Goal: Task Accomplishment & Management: Manage account settings

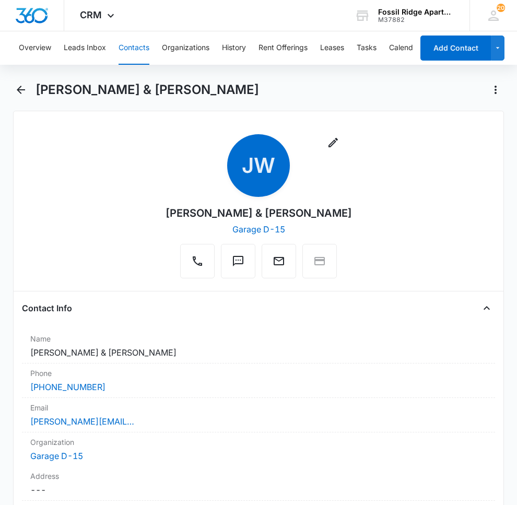
click at [131, 49] on button "Contacts" at bounding box center [134, 47] width 31 height 33
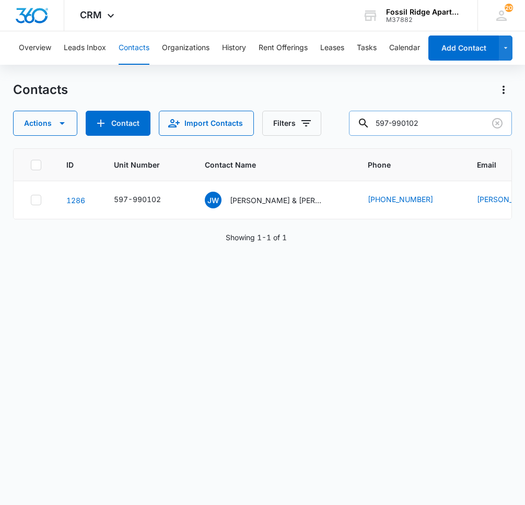
click at [442, 124] on input "597-990102" at bounding box center [430, 123] width 163 height 25
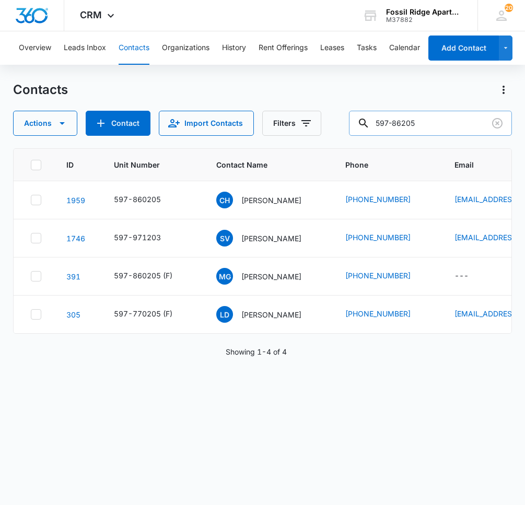
click at [409, 122] on input "597-86205" at bounding box center [430, 123] width 163 height 25
click at [452, 121] on input "597-860205" at bounding box center [430, 123] width 163 height 25
type input "597-860205"
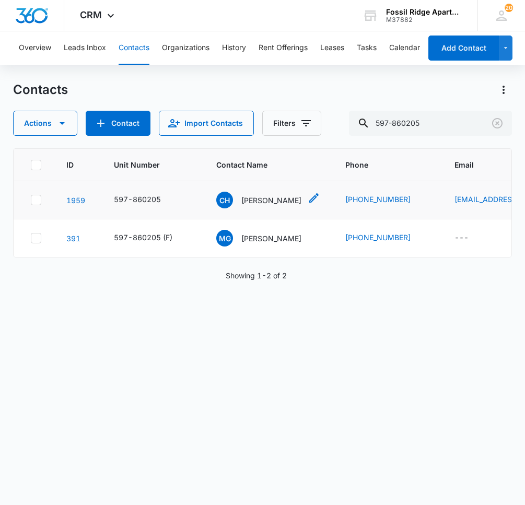
click at [294, 199] on p "[PERSON_NAME]" at bounding box center [271, 200] width 60 height 11
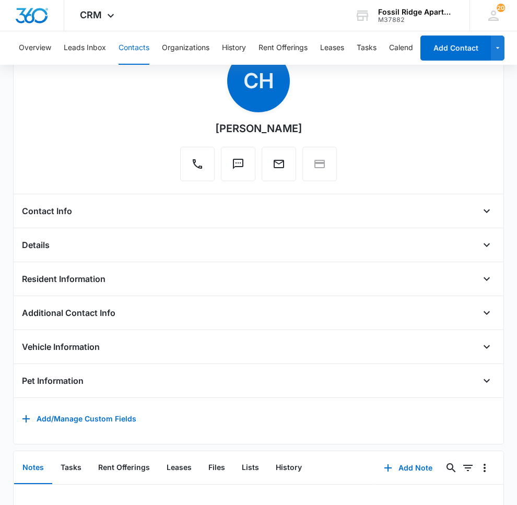
scroll to position [219, 0]
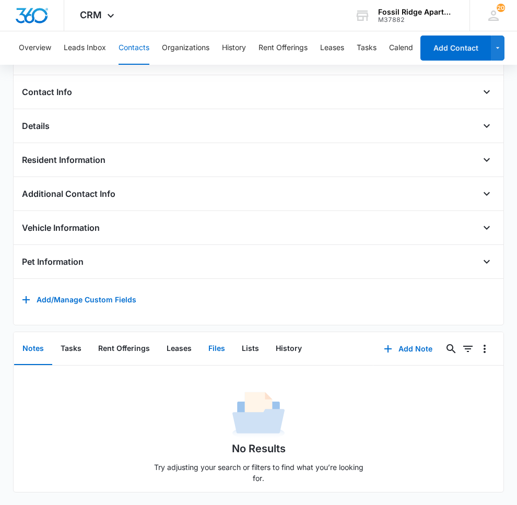
click at [206, 342] on button "Files" at bounding box center [216, 349] width 33 height 32
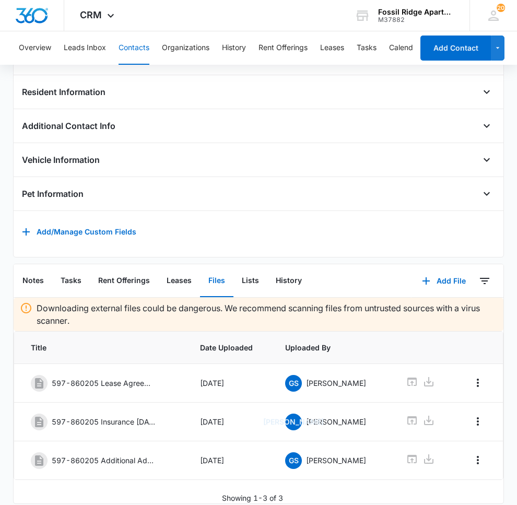
scroll to position [299, 0]
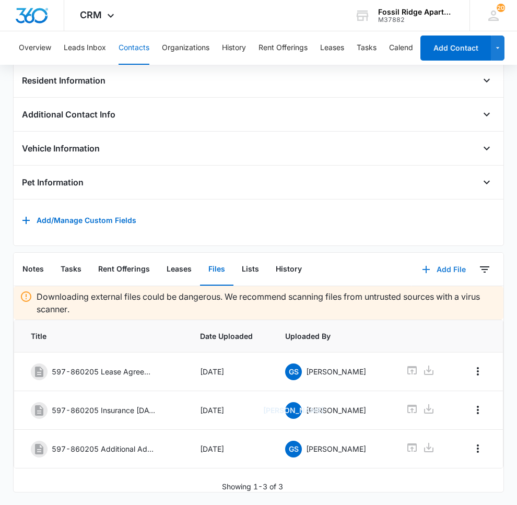
click at [437, 263] on button "Add File" at bounding box center [443, 269] width 65 height 25
click at [415, 299] on div "Upload Files" at bounding box center [430, 302] width 42 height 7
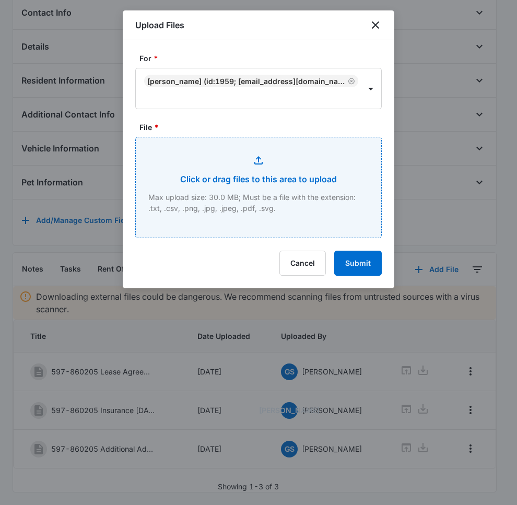
click at [276, 194] on input "File *" at bounding box center [258, 187] width 245 height 100
type input "C:\fakepath\[PHONE_NUMBER] Lease.pdf"
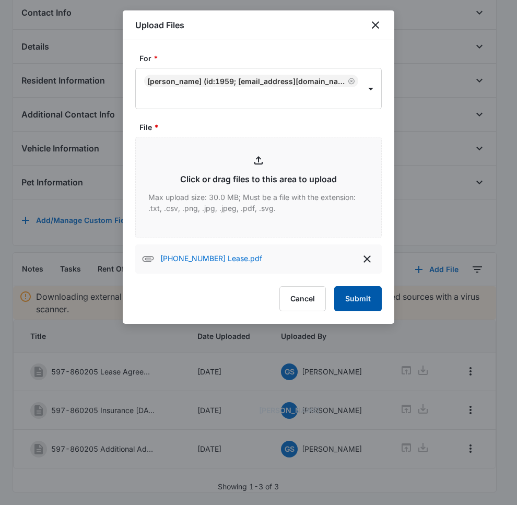
click at [359, 295] on button "Submit" at bounding box center [358, 298] width 48 height 25
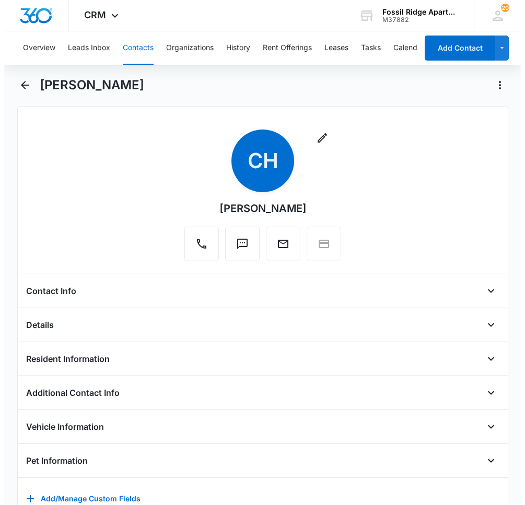
scroll to position [0, 0]
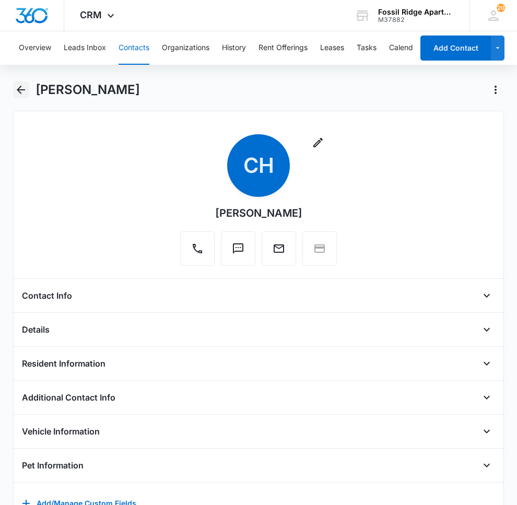
click at [17, 86] on icon "Back" at bounding box center [21, 90] width 13 height 13
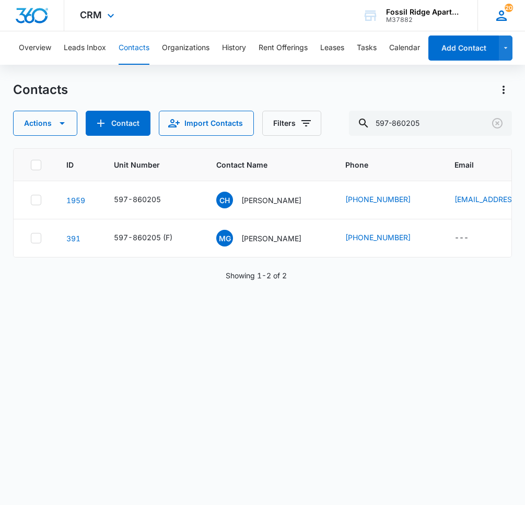
click at [514, 22] on div "20 EG [PERSON_NAME] [EMAIL_ADDRESS][DOMAIN_NAME] My Profile 20 Notifications Su…" at bounding box center [501, 15] width 48 height 31
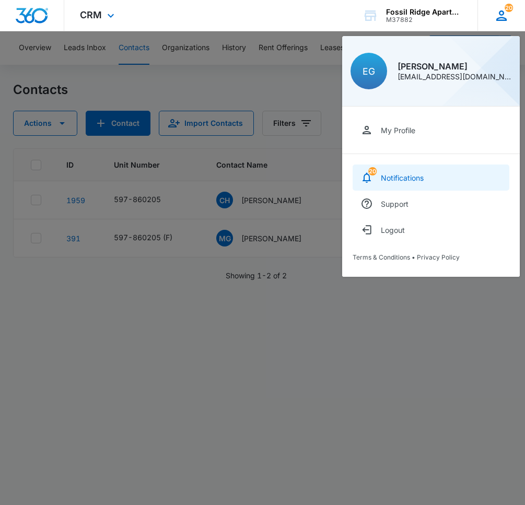
click at [423, 174] on div "Notifications" at bounding box center [402, 177] width 43 height 9
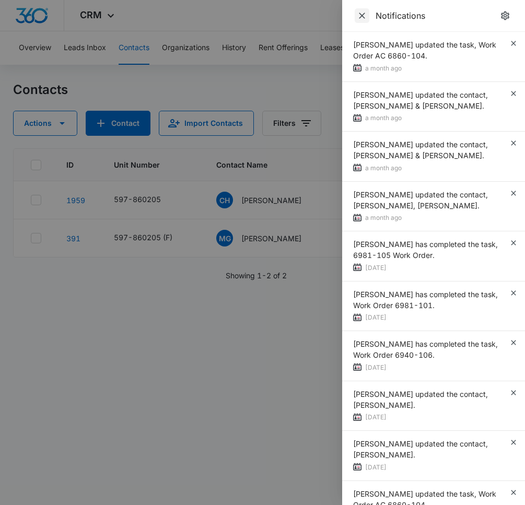
click at [361, 15] on icon "Close" at bounding box center [362, 16] width 6 height 6
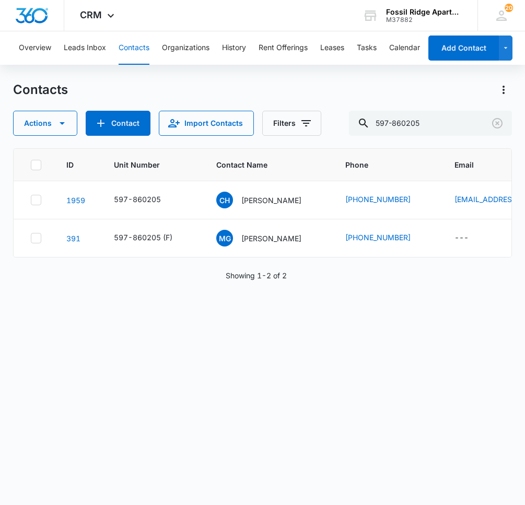
click at [140, 47] on button "Contacts" at bounding box center [134, 47] width 31 height 33
click at [421, 116] on input "597-860205" at bounding box center [430, 123] width 163 height 25
type input "597-990306"
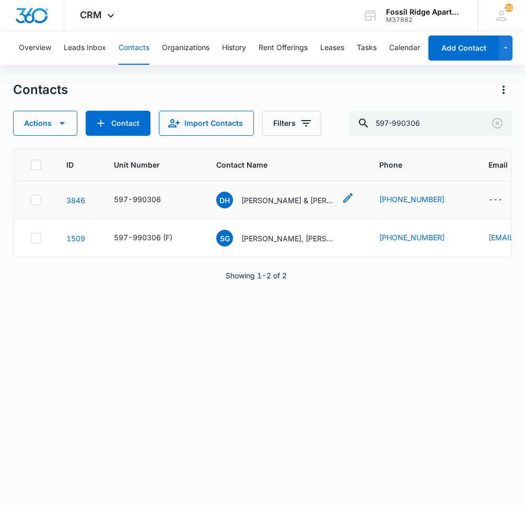
click at [262, 205] on p "[PERSON_NAME] & [PERSON_NAME]" at bounding box center [288, 200] width 94 height 11
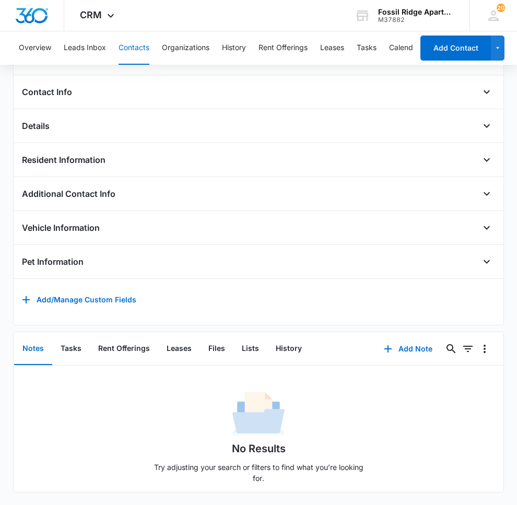
scroll to position [219, 0]
click at [208, 333] on button "Files" at bounding box center [216, 349] width 33 height 32
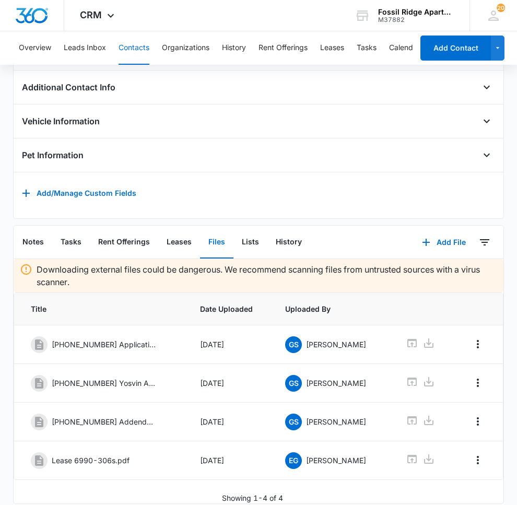
scroll to position [337, 0]
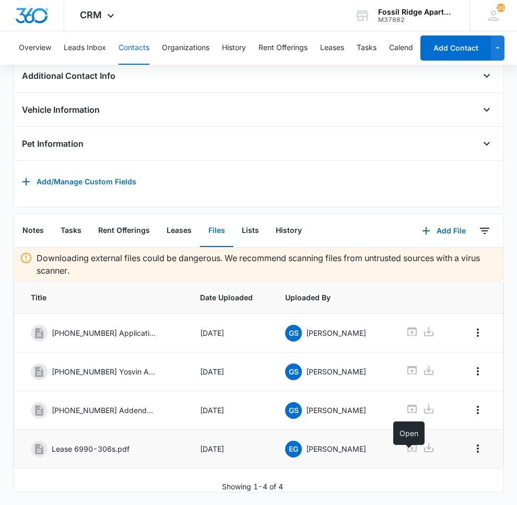
click at [410, 441] on icon at bounding box center [412, 447] width 13 height 13
click at [435, 220] on button "Add File" at bounding box center [443, 230] width 65 height 25
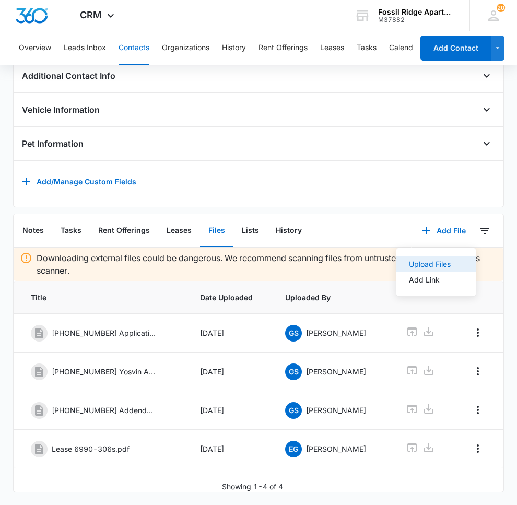
click at [416, 261] on div "Upload Files" at bounding box center [430, 264] width 42 height 7
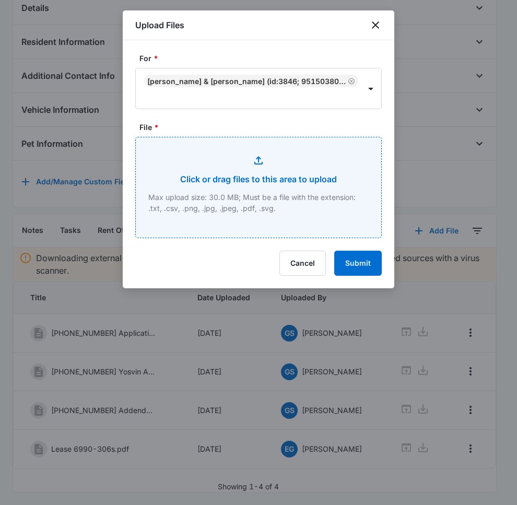
click at [265, 203] on input "File *" at bounding box center [258, 187] width 245 height 100
type input "C:\fakepath\[PHONE_NUMBER] Lease.pdf"
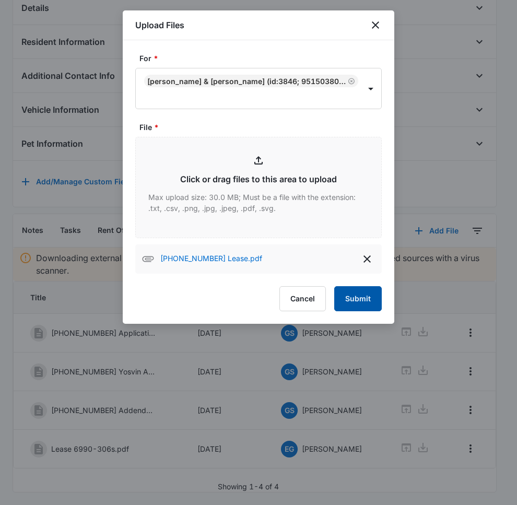
click at [366, 297] on button "Submit" at bounding box center [358, 298] width 48 height 25
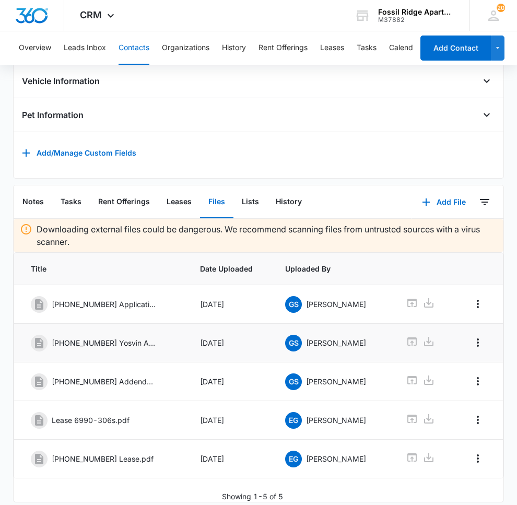
scroll to position [376, 0]
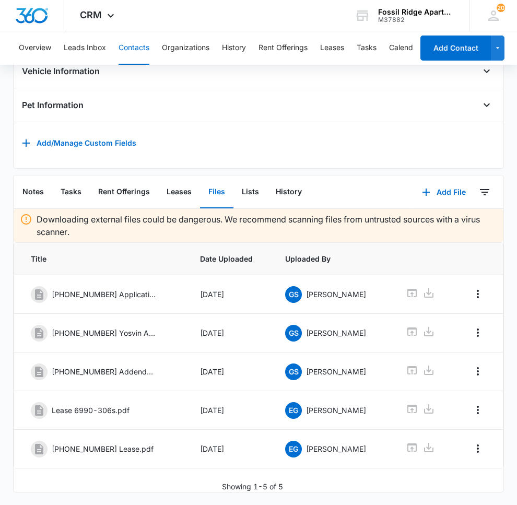
click at [137, 46] on button "Contacts" at bounding box center [134, 47] width 31 height 33
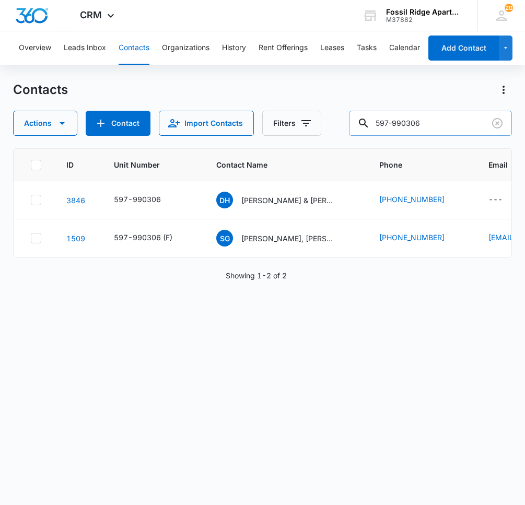
click at [436, 117] on input "597-990306" at bounding box center [430, 123] width 163 height 25
type input "597-981307"
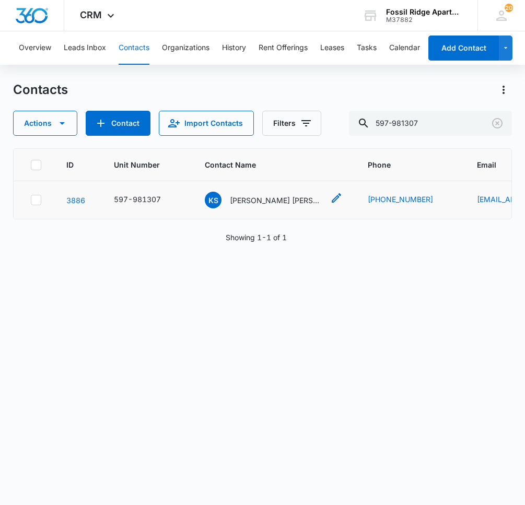
click at [280, 194] on div "KS [PERSON_NAME] [PERSON_NAME]" at bounding box center [264, 200] width 119 height 17
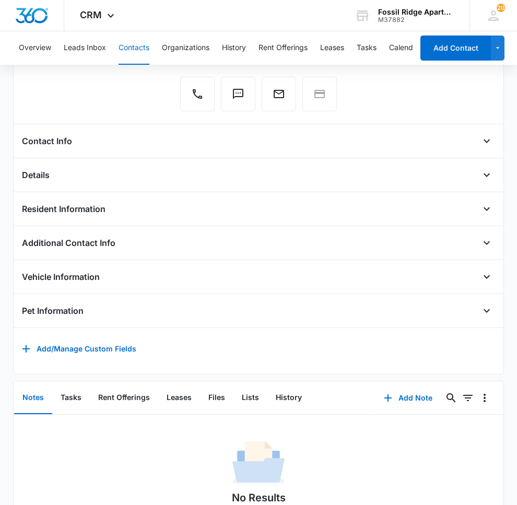
scroll to position [219, 0]
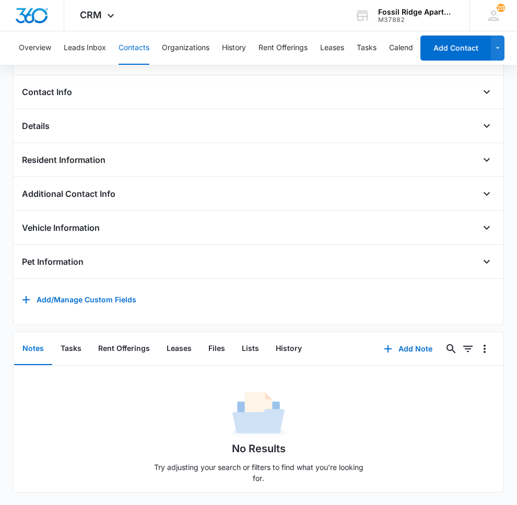
click at [153, 305] on div "Remove KS [PERSON_NAME] [PERSON_NAME] Contact Info Name Cancel Save Changes [PE…" at bounding box center [258, 116] width 491 height 418
click at [231, 347] on button "Files" at bounding box center [216, 349] width 33 height 32
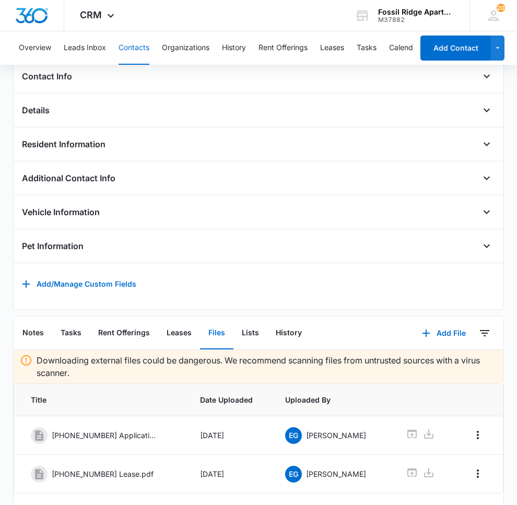
scroll to position [260, 0]
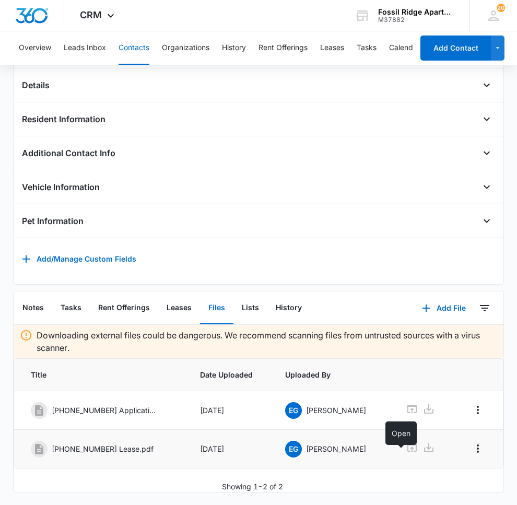
click at [406, 441] on icon at bounding box center [412, 447] width 13 height 13
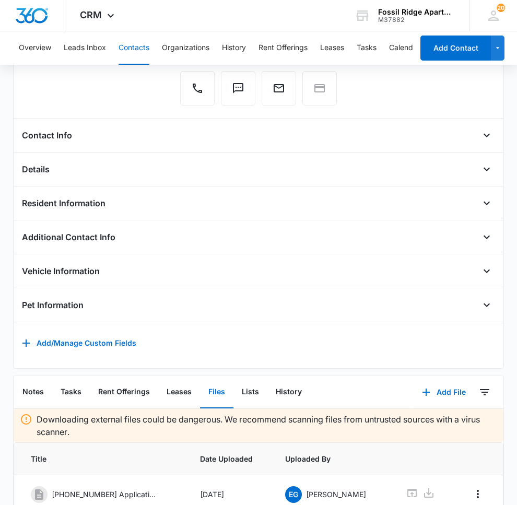
scroll to position [0, 0]
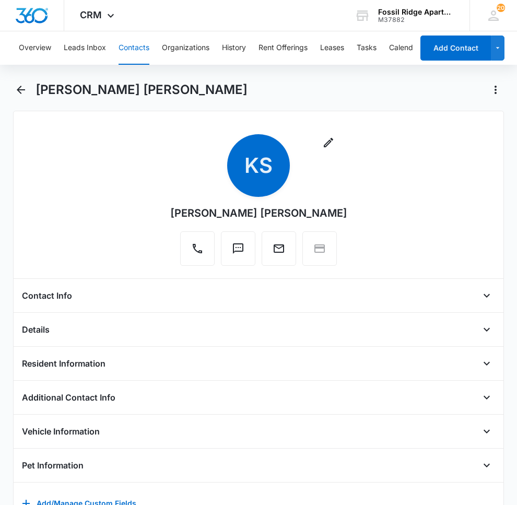
click at [133, 46] on button "Contacts" at bounding box center [134, 47] width 31 height 33
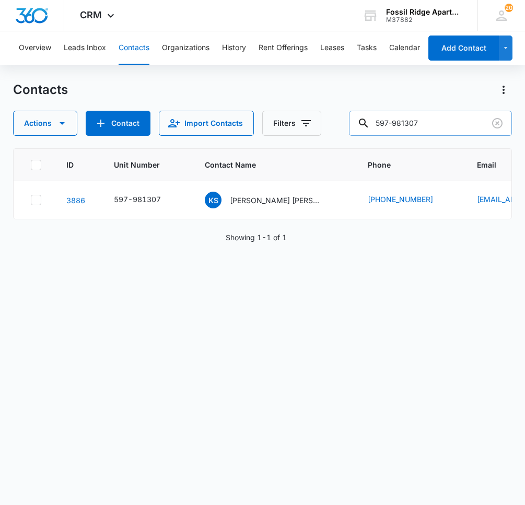
click at [439, 123] on input "597-981307" at bounding box center [430, 123] width 163 height 25
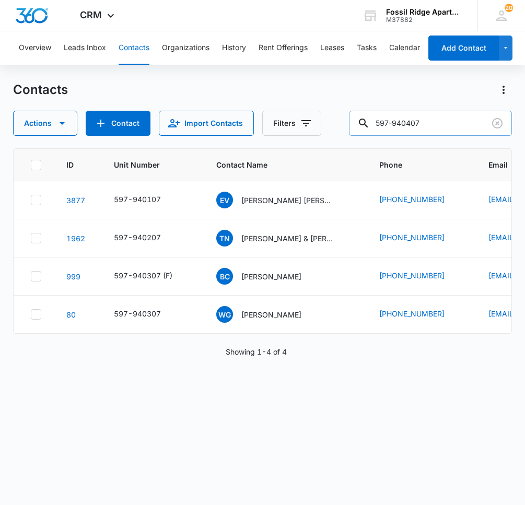
click at [432, 116] on input "597-940407" at bounding box center [430, 123] width 163 height 25
type input "597-100102"
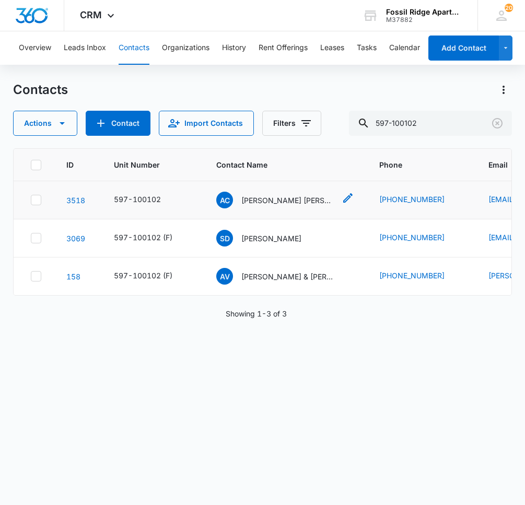
click at [277, 196] on p "[PERSON_NAME] [PERSON_NAME]" at bounding box center [288, 200] width 94 height 11
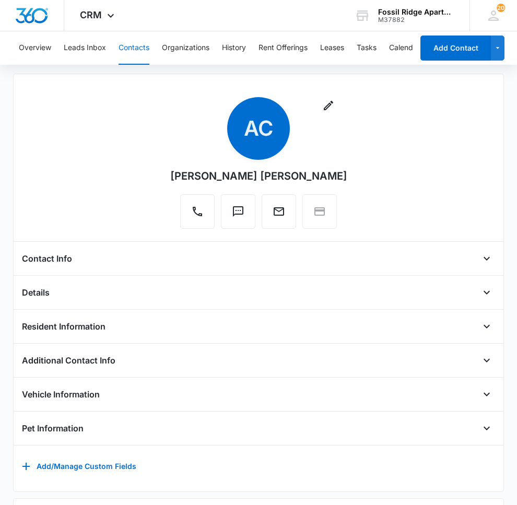
scroll to position [219, 0]
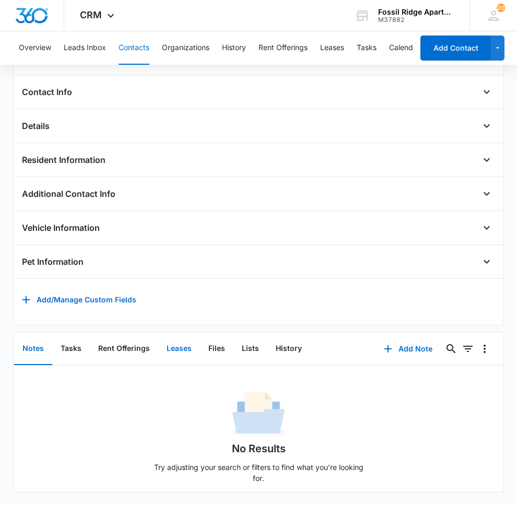
drag, startPoint x: 173, startPoint y: 344, endPoint x: 186, endPoint y: 340, distance: 13.6
click at [173, 344] on button "Leases" at bounding box center [179, 349] width 42 height 32
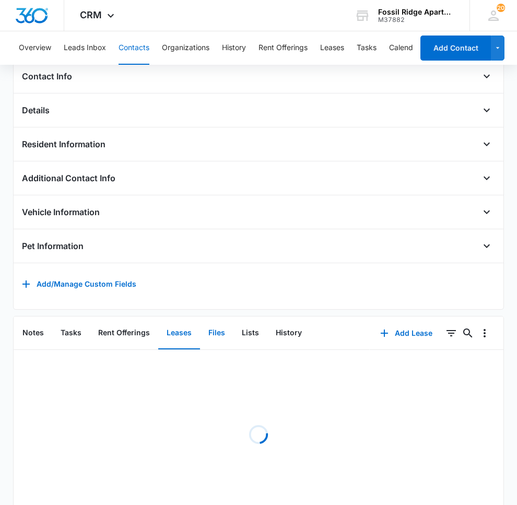
click at [215, 341] on button "Files" at bounding box center [216, 333] width 33 height 32
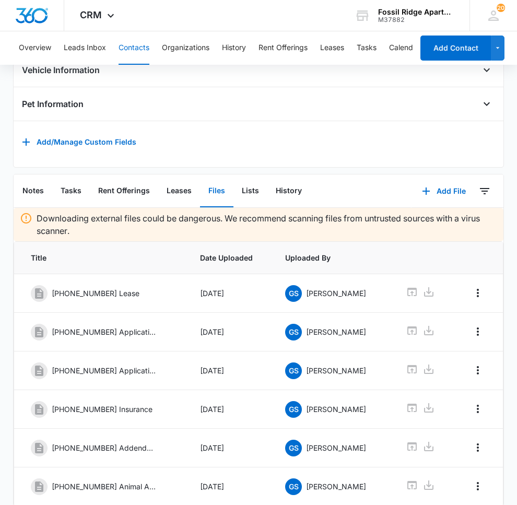
scroll to position [415, 0]
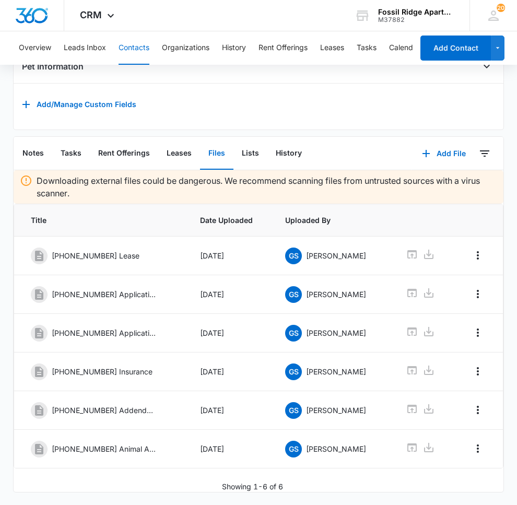
click at [117, 45] on div "Overview Leads Inbox Contacts Organizations History Rent Offerings Leases Tasks…" at bounding box center [213, 47] width 400 height 33
click at [128, 46] on button "Contacts" at bounding box center [134, 47] width 31 height 33
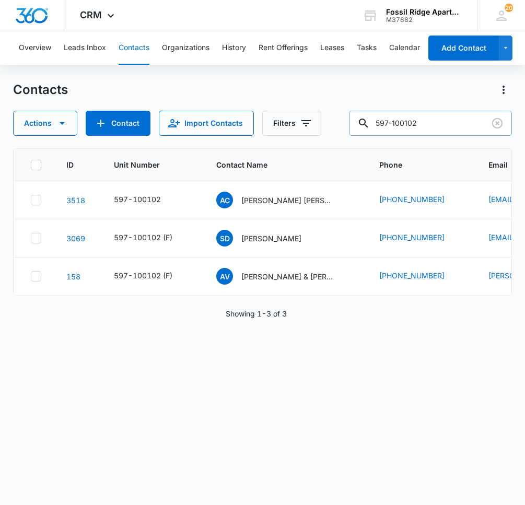
click at [446, 128] on input "597-100102" at bounding box center [430, 123] width 163 height 25
type input "597-9*401074"
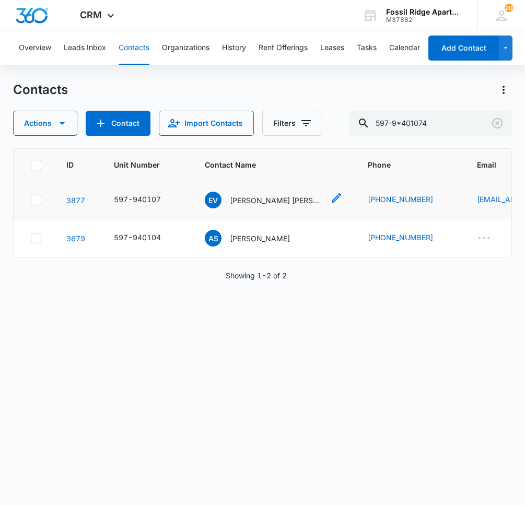
click at [242, 199] on p "[PERSON_NAME] [PERSON_NAME]" at bounding box center [277, 200] width 94 height 11
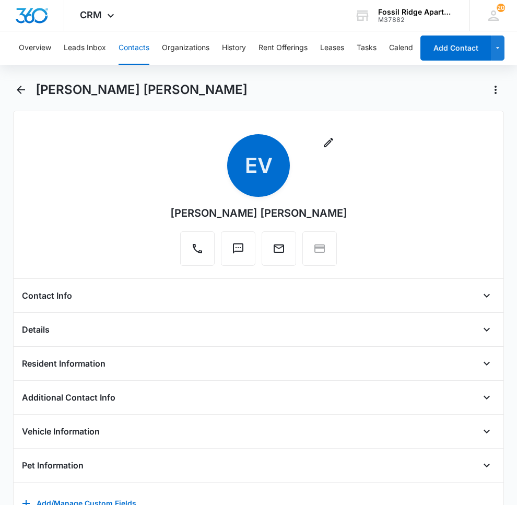
scroll to position [219, 0]
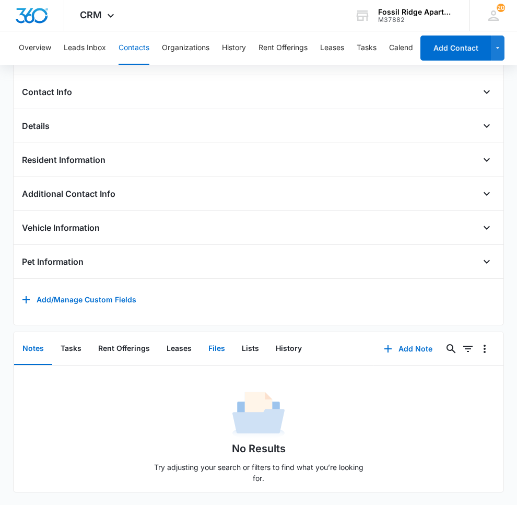
click at [220, 338] on button "Files" at bounding box center [216, 349] width 33 height 32
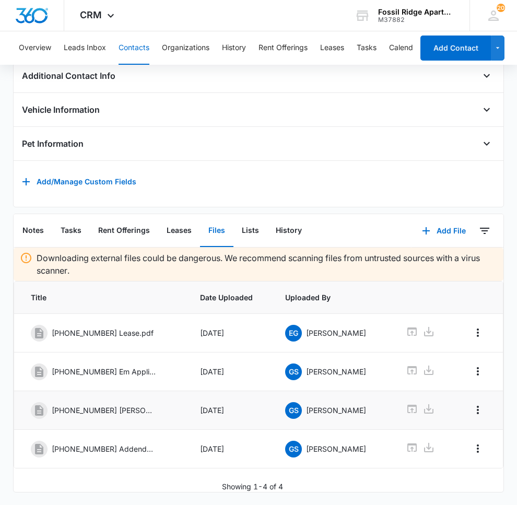
scroll to position [337, 0]
click at [408, 367] on icon at bounding box center [412, 370] width 13 height 13
click at [408, 405] on icon at bounding box center [411, 409] width 9 height 8
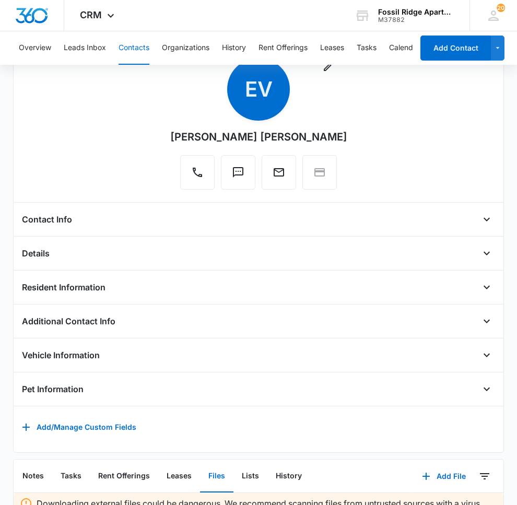
scroll to position [0, 0]
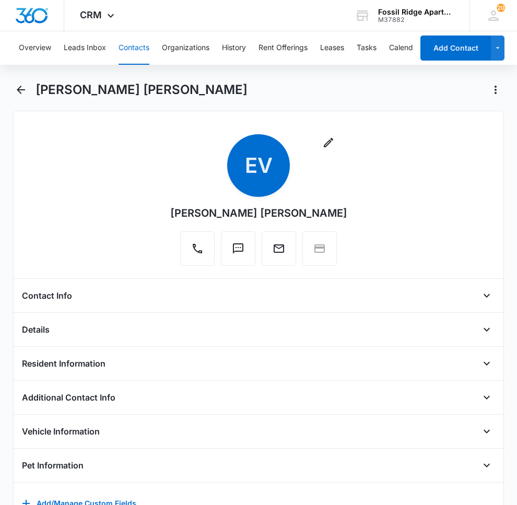
click at [132, 48] on button "Contacts" at bounding box center [134, 47] width 31 height 33
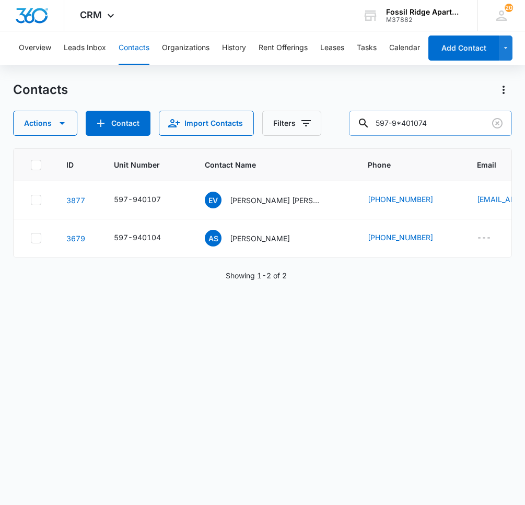
click at [425, 118] on input "597-9*401074" at bounding box center [430, 123] width 163 height 25
click at [447, 122] on input "597-9*401074" at bounding box center [430, 123] width 163 height 25
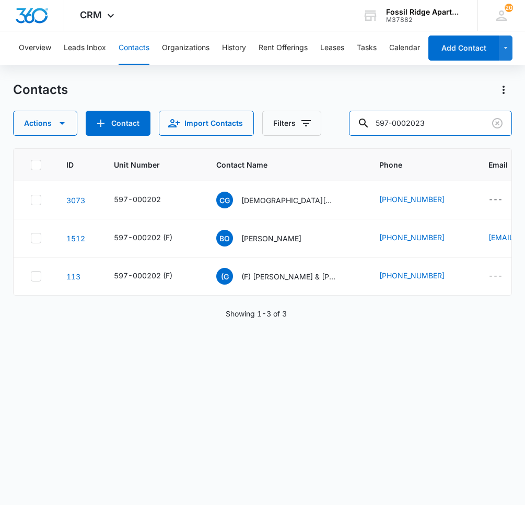
type input "597-000202"
click at [281, 199] on p "[DEMOGRAPHIC_DATA][PERSON_NAME] [PERSON_NAME]" at bounding box center [288, 200] width 94 height 11
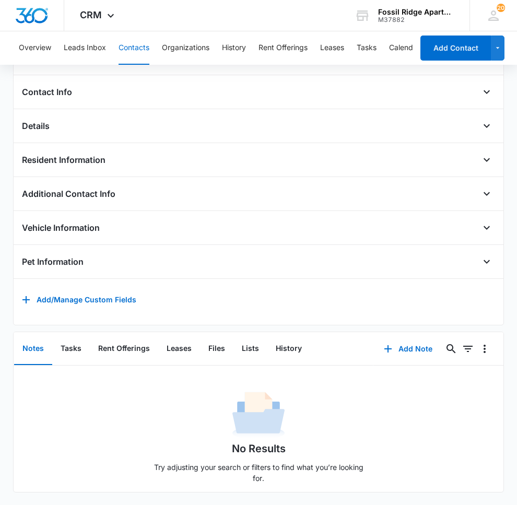
scroll to position [232, 0]
click at [220, 338] on button "Files" at bounding box center [216, 349] width 33 height 32
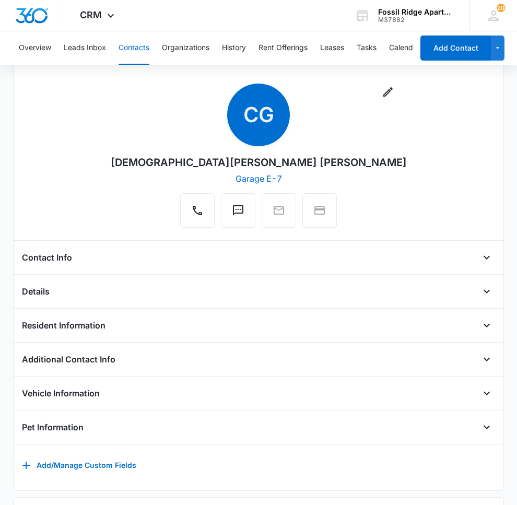
scroll to position [50, 0]
